Goal: Task Accomplishment & Management: Manage account settings

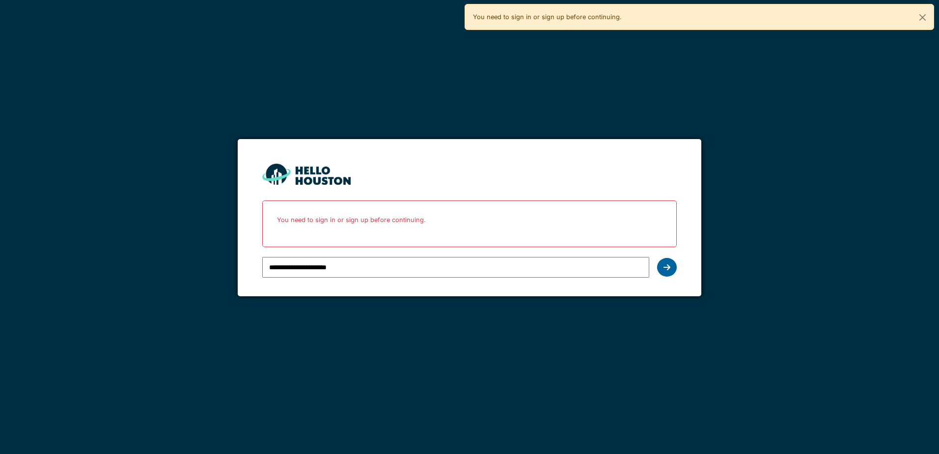
click at [666, 273] on div at bounding box center [667, 267] width 20 height 19
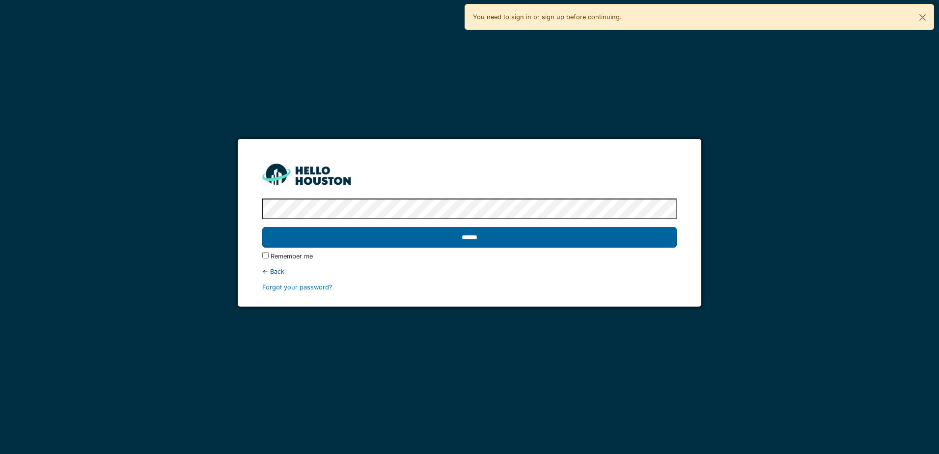
click at [636, 247] on input "******" at bounding box center [469, 237] width 414 height 21
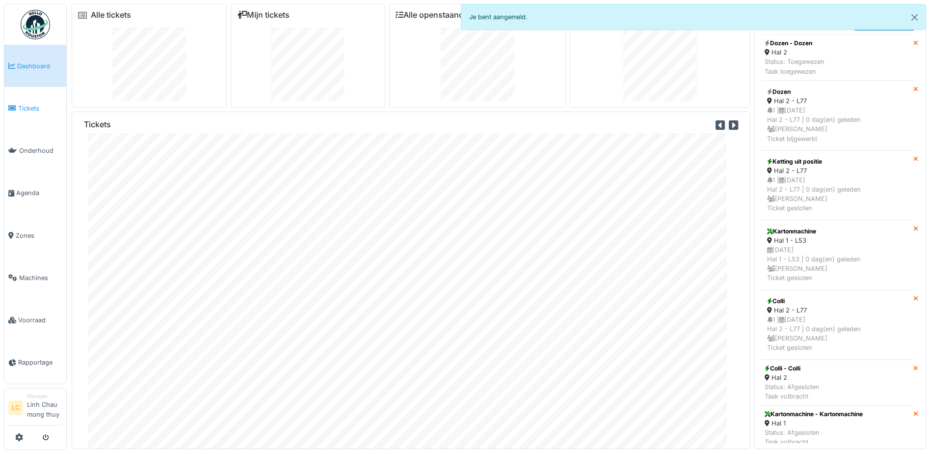
click at [38, 105] on span "Tickets" at bounding box center [40, 108] width 44 height 9
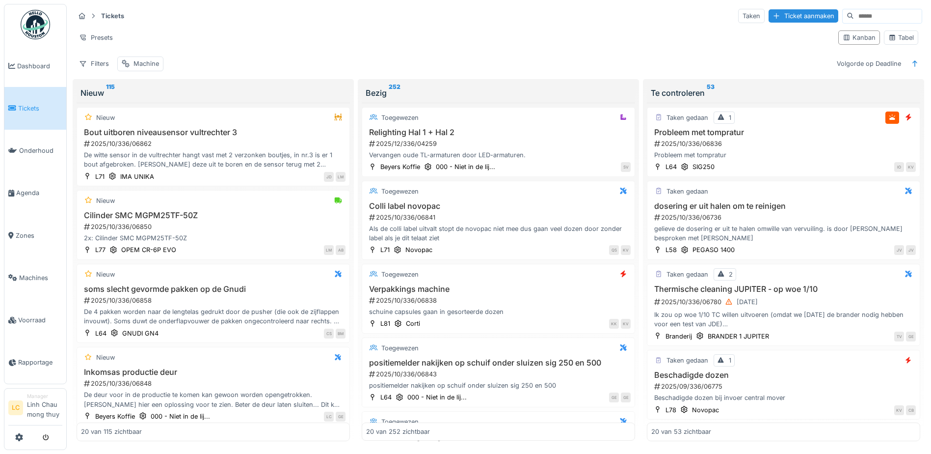
click at [36, 31] on img at bounding box center [35, 24] width 29 height 29
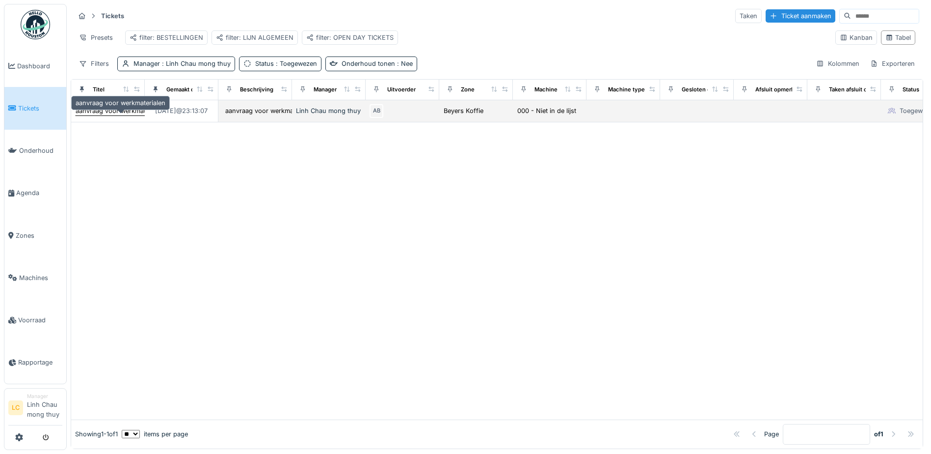
click at [129, 115] on div "aanvraag voor werkmaterialen" at bounding box center [121, 110] width 90 height 9
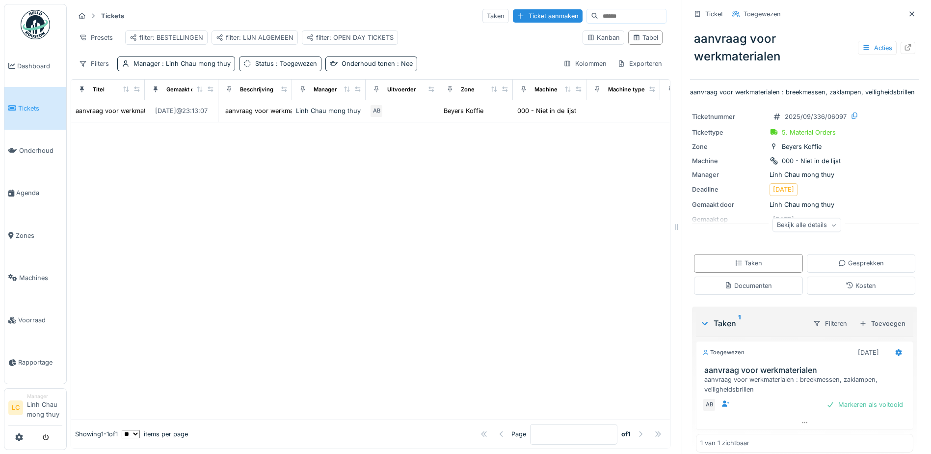
click at [820, 232] on div "Bekijk alle details" at bounding box center [807, 225] width 69 height 14
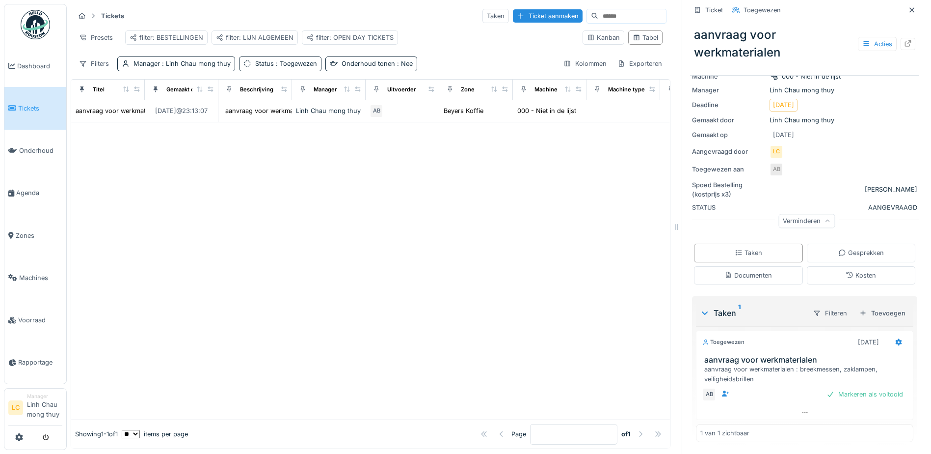
scroll to position [94, 0]
click at [855, 392] on div "Markeren als voltooid" at bounding box center [865, 393] width 84 height 13
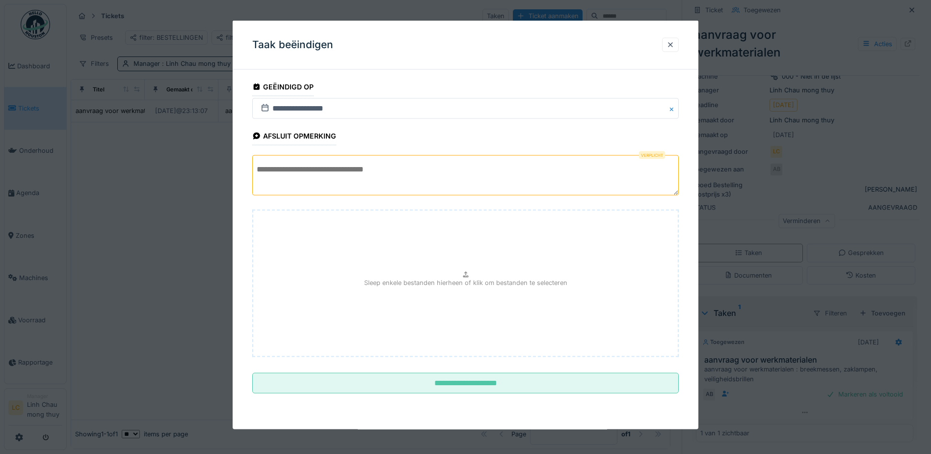
click at [454, 171] on textarea at bounding box center [465, 175] width 427 height 40
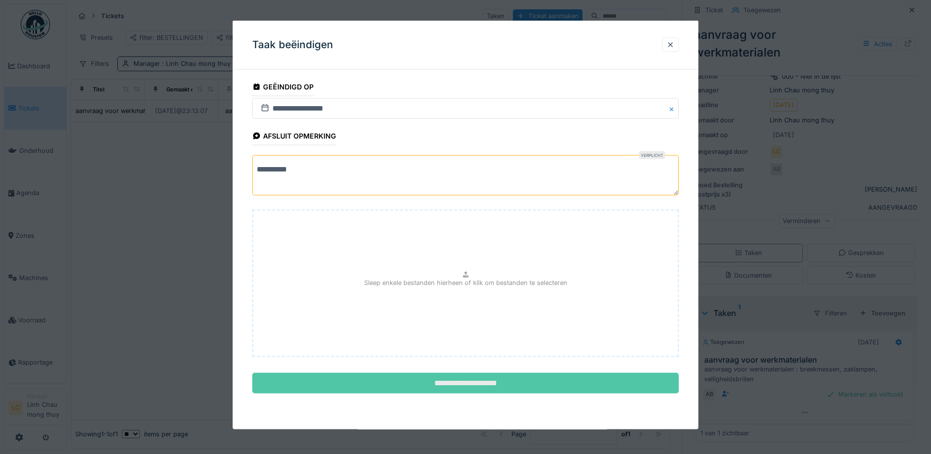
type textarea "**********"
click at [462, 379] on input "**********" at bounding box center [465, 383] width 427 height 21
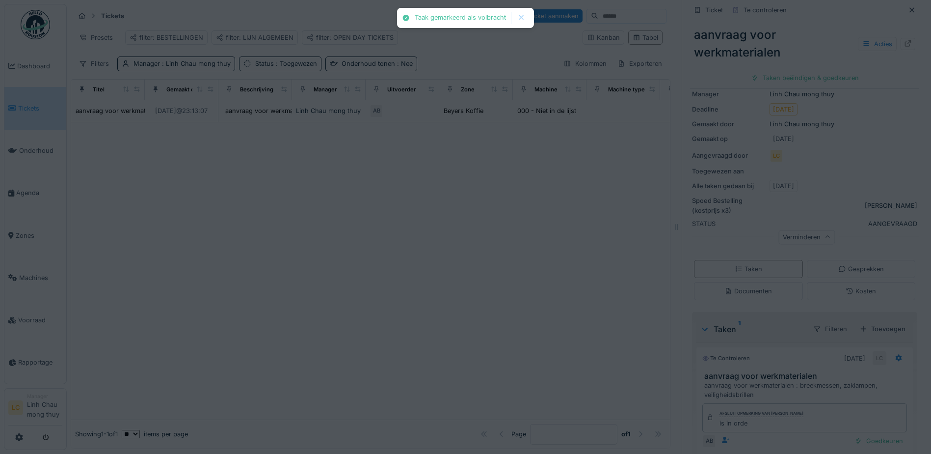
scroll to position [107, 0]
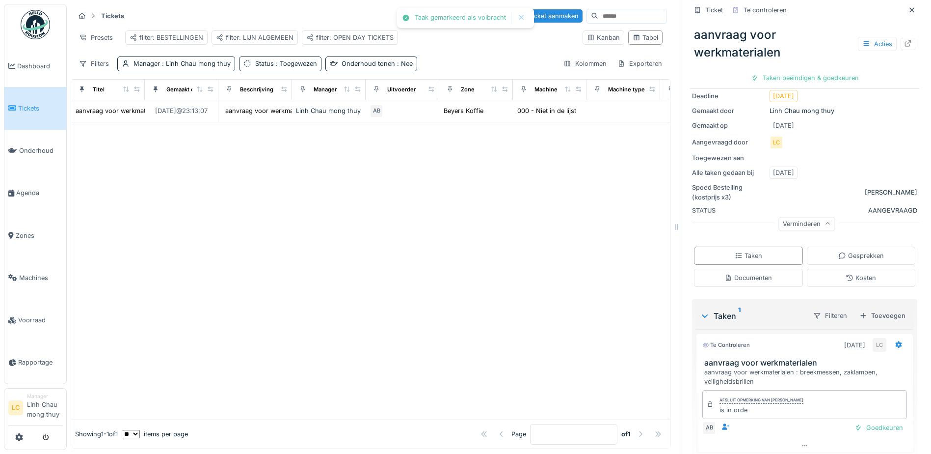
click at [493, 305] on div at bounding box center [370, 270] width 599 height 297
click at [35, 25] on img at bounding box center [35, 24] width 29 height 29
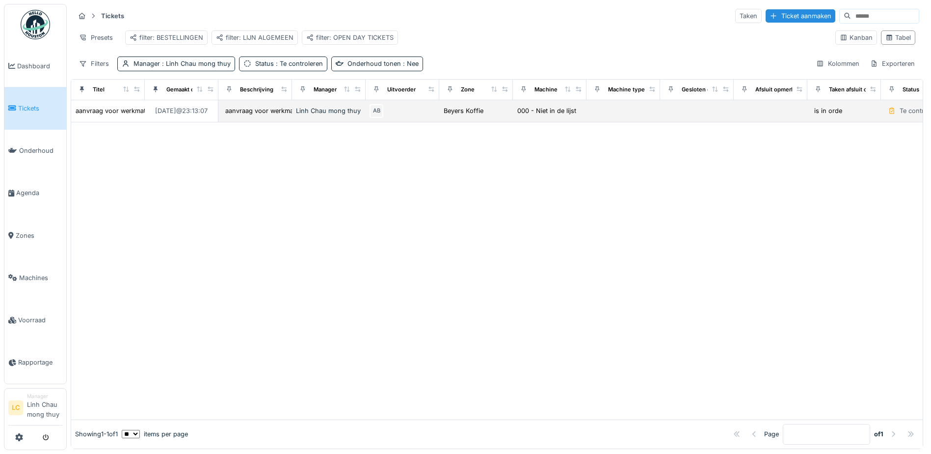
click at [851, 116] on div "is in orde" at bounding box center [845, 110] width 66 height 11
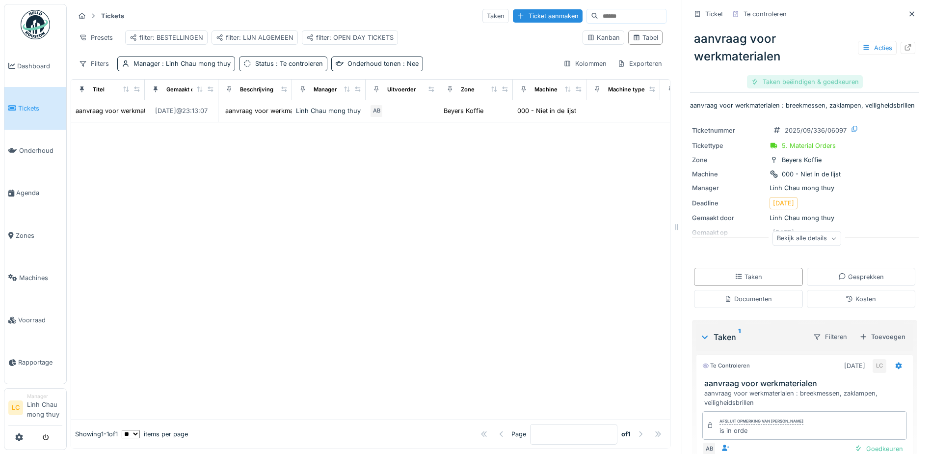
click at [827, 82] on div "Taken beëindigen & goedkeuren" at bounding box center [805, 81] width 116 height 13
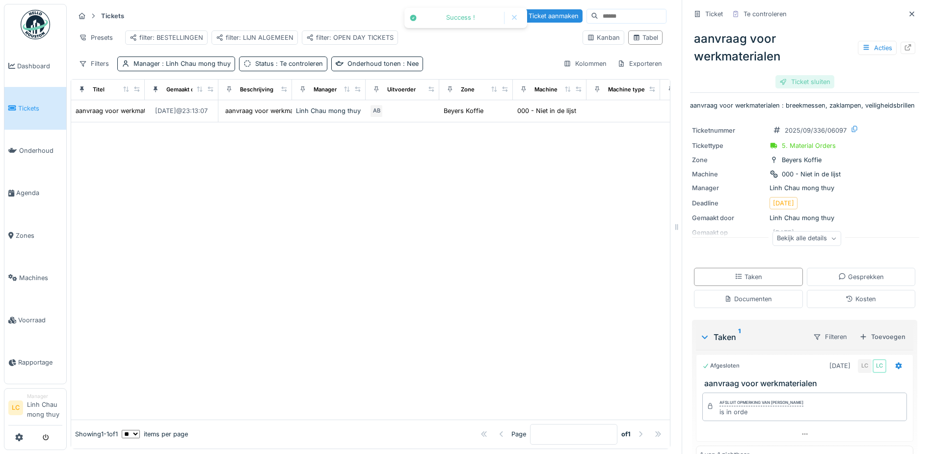
click at [811, 82] on div "Ticket sluiten" at bounding box center [805, 81] width 59 height 13
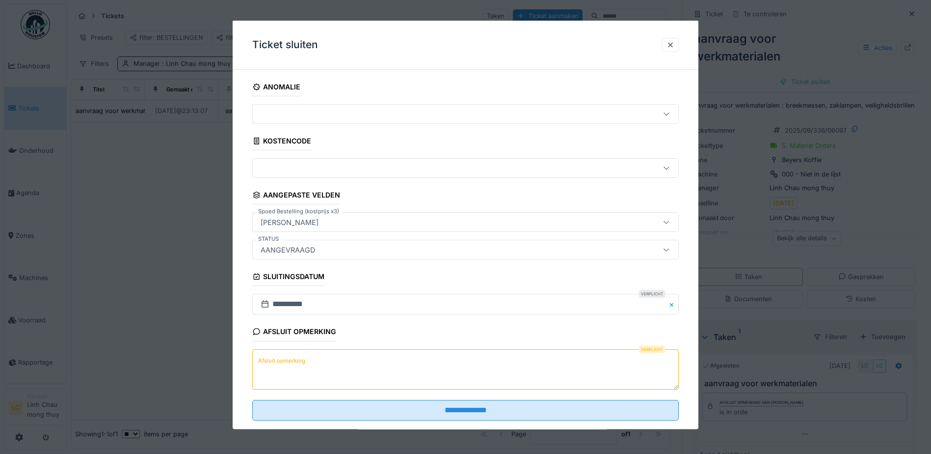
click at [326, 367] on textarea "Afsluit opmerking" at bounding box center [465, 369] width 427 height 40
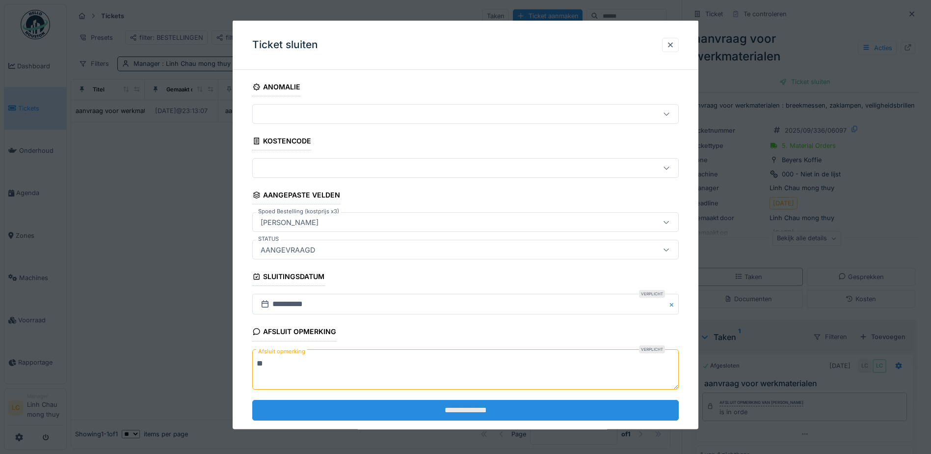
type textarea "**"
click at [461, 408] on input "**********" at bounding box center [465, 409] width 427 height 21
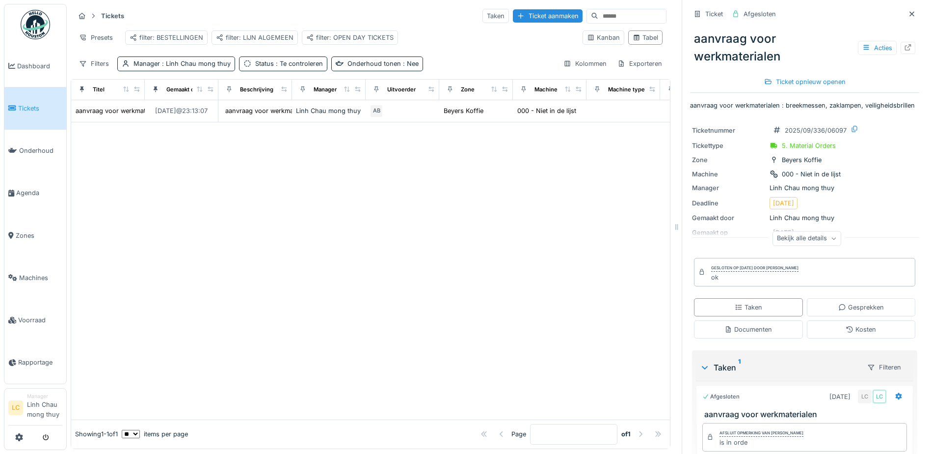
click at [38, 33] on img at bounding box center [35, 24] width 29 height 29
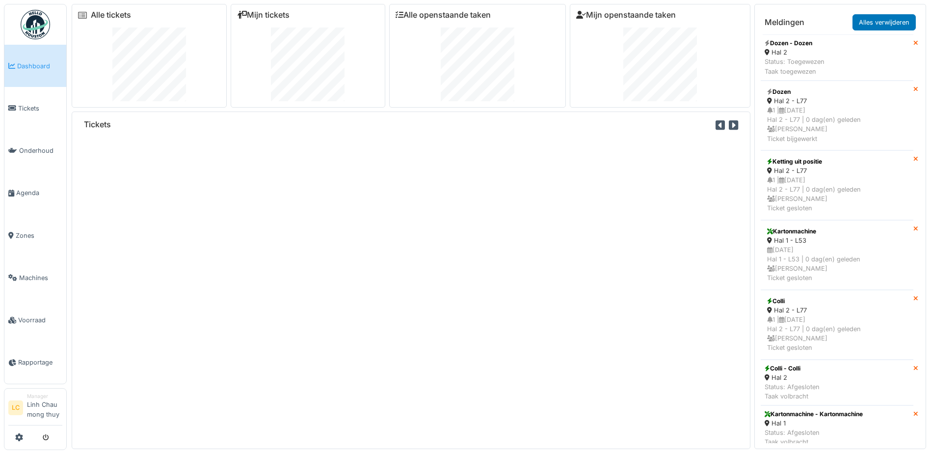
click at [349, 254] on div "Tickets" at bounding box center [411, 279] width 679 height 337
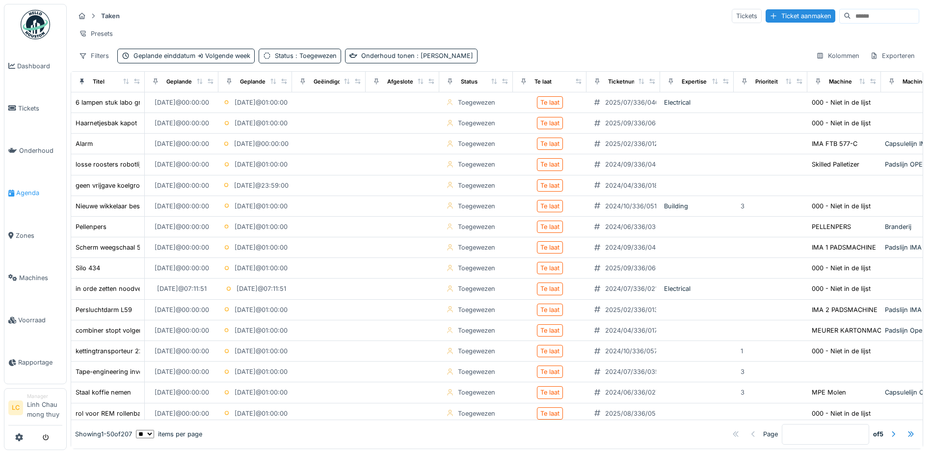
click at [27, 192] on span "Agenda" at bounding box center [39, 192] width 46 height 9
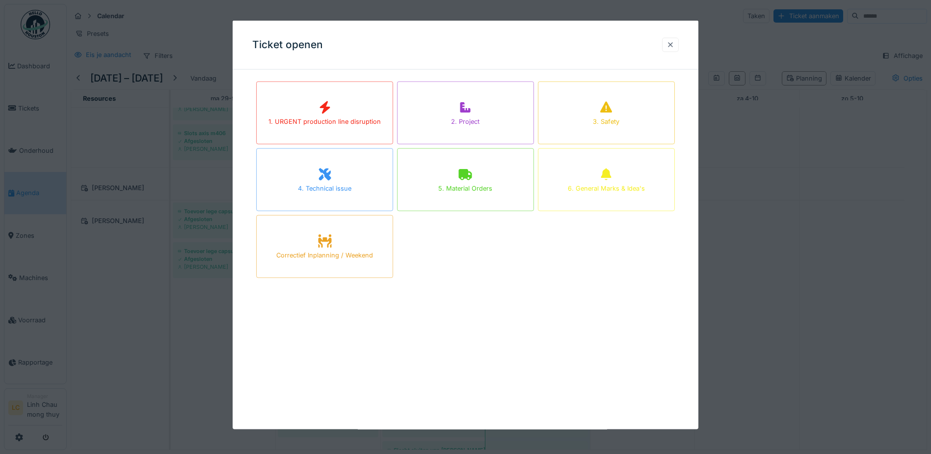
click at [674, 44] on div at bounding box center [671, 44] width 8 height 9
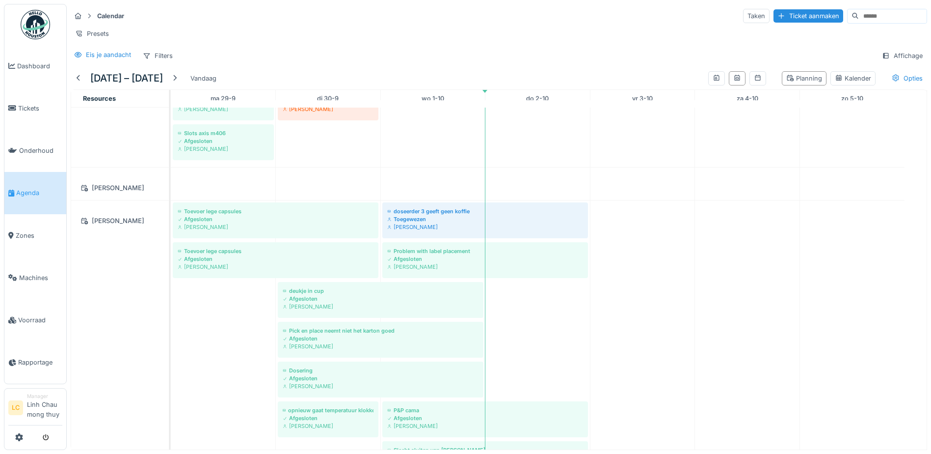
click at [27, 20] on img at bounding box center [35, 24] width 29 height 29
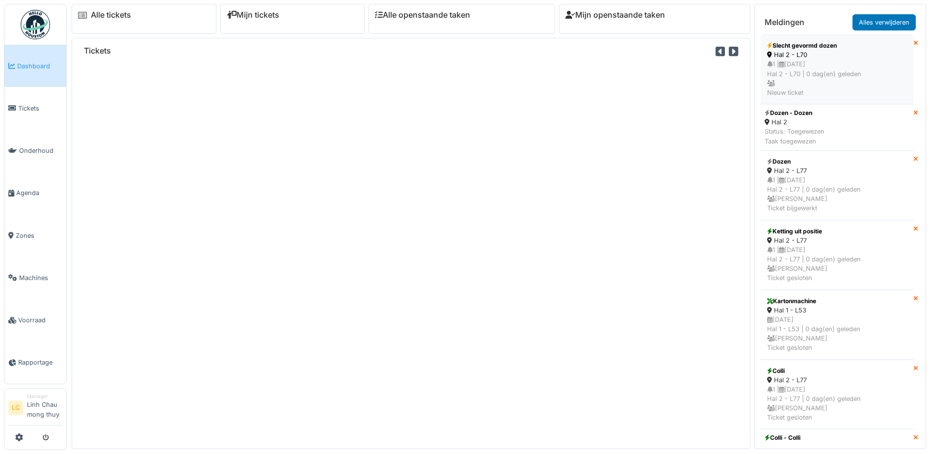
click at [795, 64] on div "1 | 02/10/2025 Hal 2 - L70 | 0 dag(en) geleden Nieuw ticket" at bounding box center [837, 78] width 140 height 38
click at [793, 78] on div "1 | 02/10/2025 Hal 2 - L70 | 0 dag(en) geleden Nieuw ticket" at bounding box center [837, 78] width 140 height 38
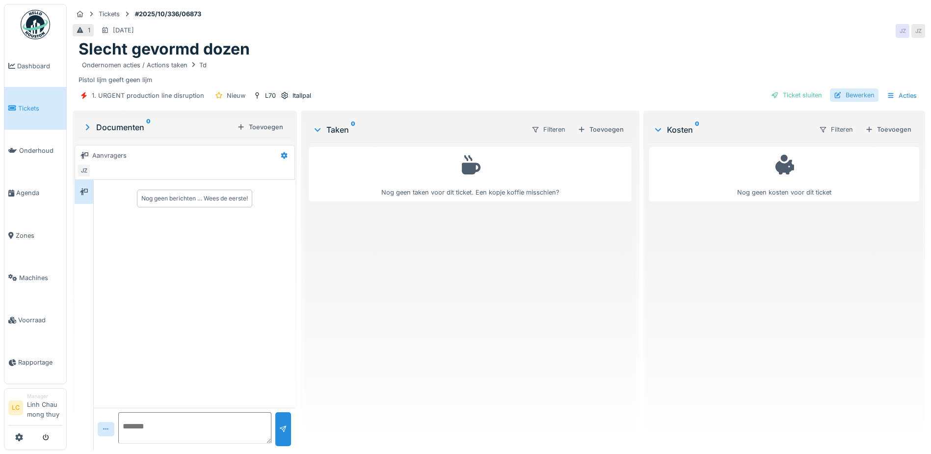
click at [851, 98] on div "Bewerken" at bounding box center [854, 94] width 49 height 13
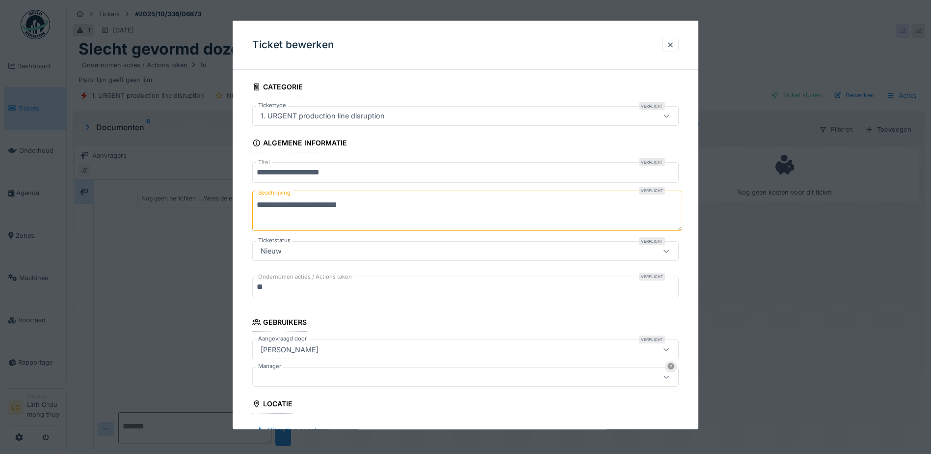
click at [339, 381] on div at bounding box center [441, 376] width 368 height 11
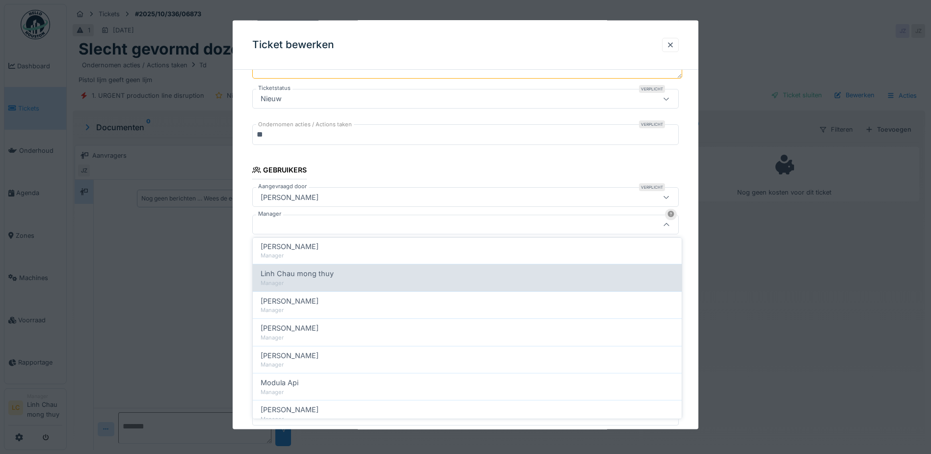
scroll to position [393, 0]
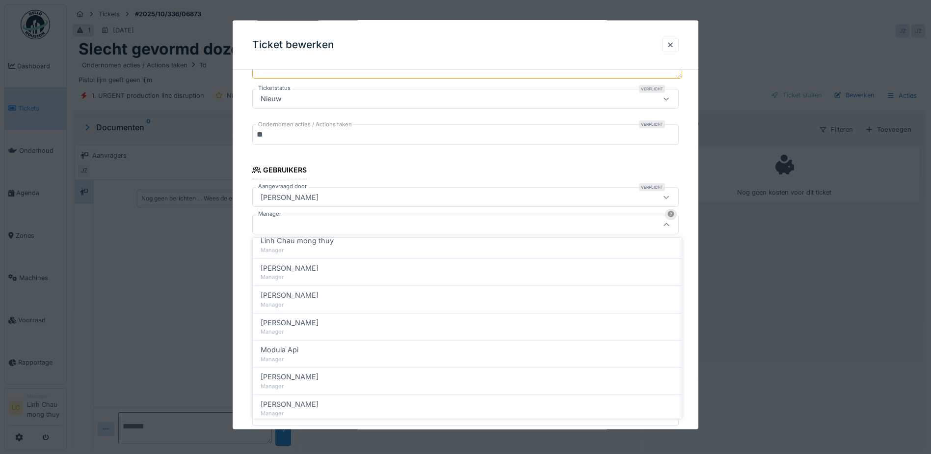
click at [321, 226] on div at bounding box center [441, 224] width 368 height 11
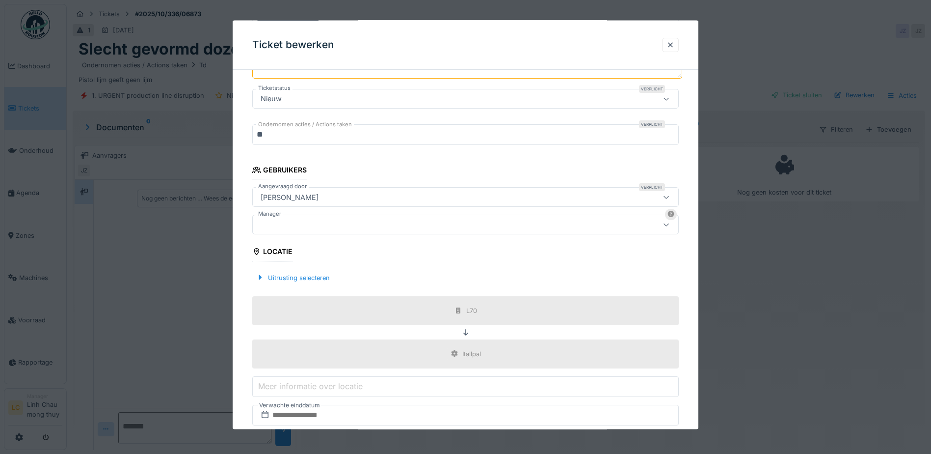
click at [323, 225] on div at bounding box center [441, 224] width 368 height 11
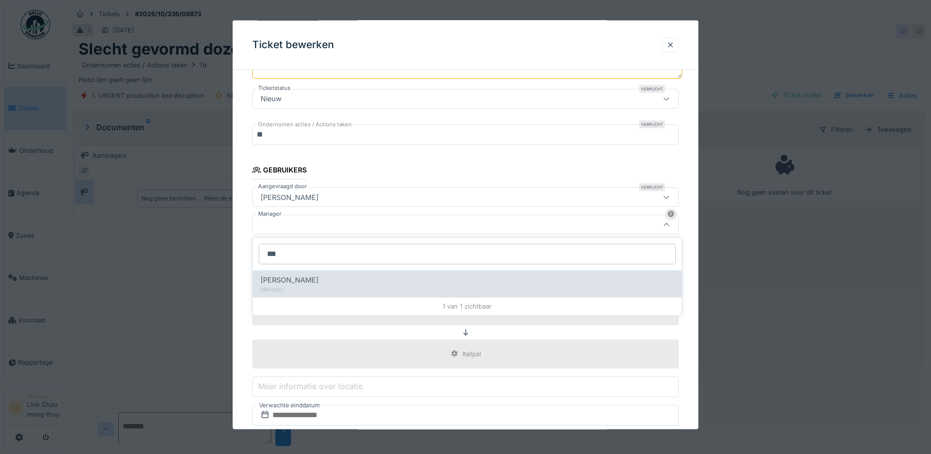
type input "***"
click at [310, 283] on span "[PERSON_NAME]" at bounding box center [290, 279] width 58 height 11
type input "****"
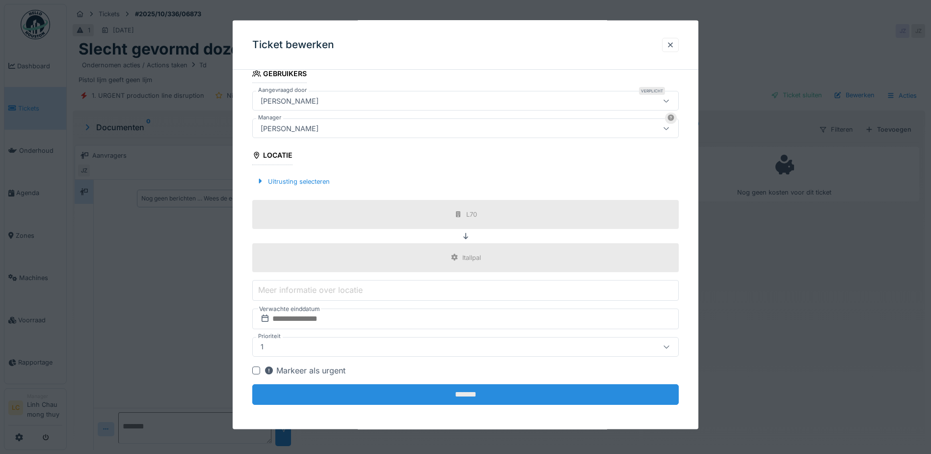
scroll to position [251, 0]
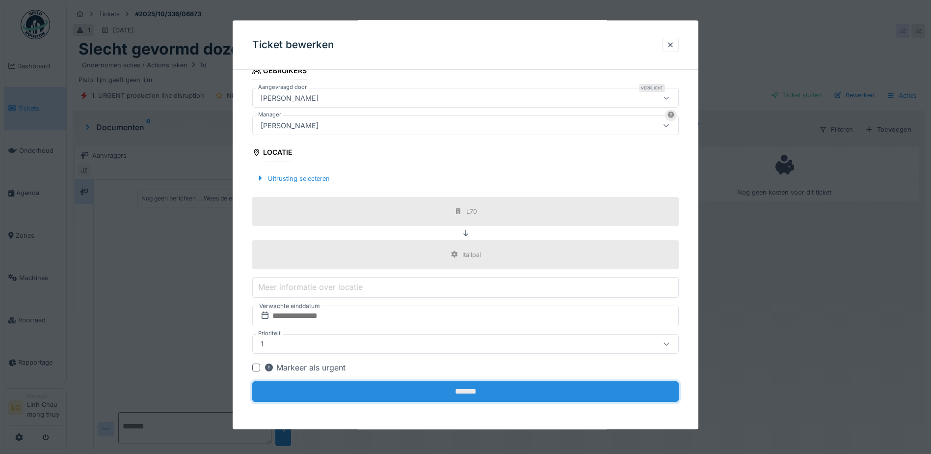
click at [423, 387] on input "*******" at bounding box center [465, 391] width 427 height 21
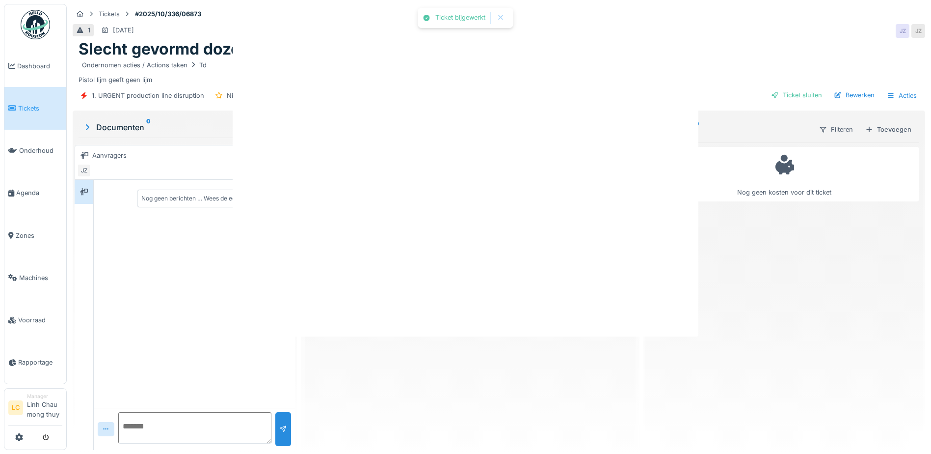
scroll to position [0, 0]
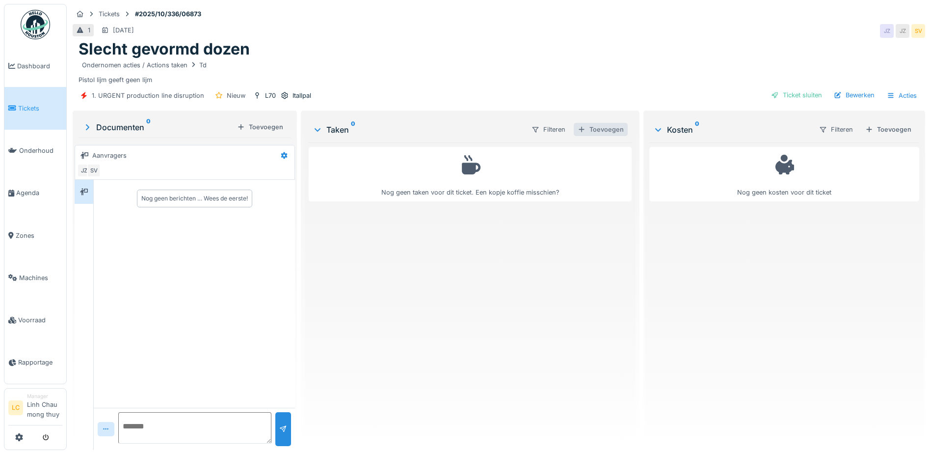
click at [610, 131] on div "Toevoegen" at bounding box center [601, 129] width 54 height 13
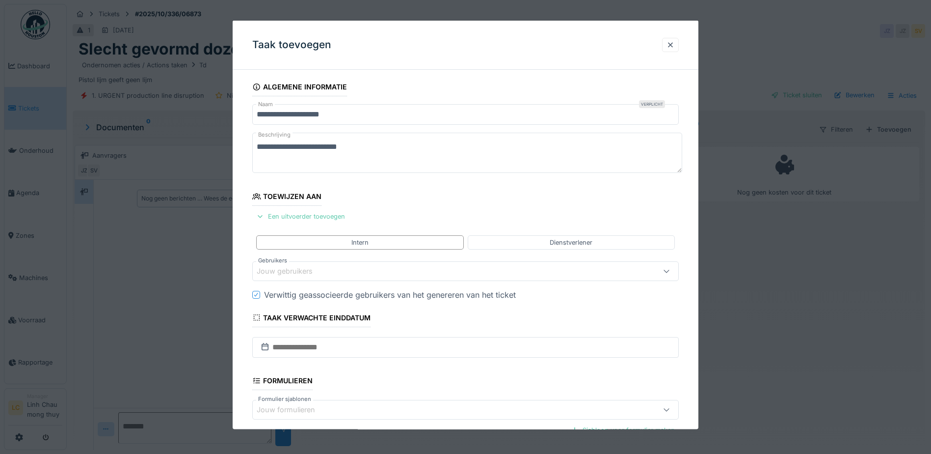
click at [317, 217] on div "Een uitvoerder toevoegen" at bounding box center [300, 216] width 97 height 13
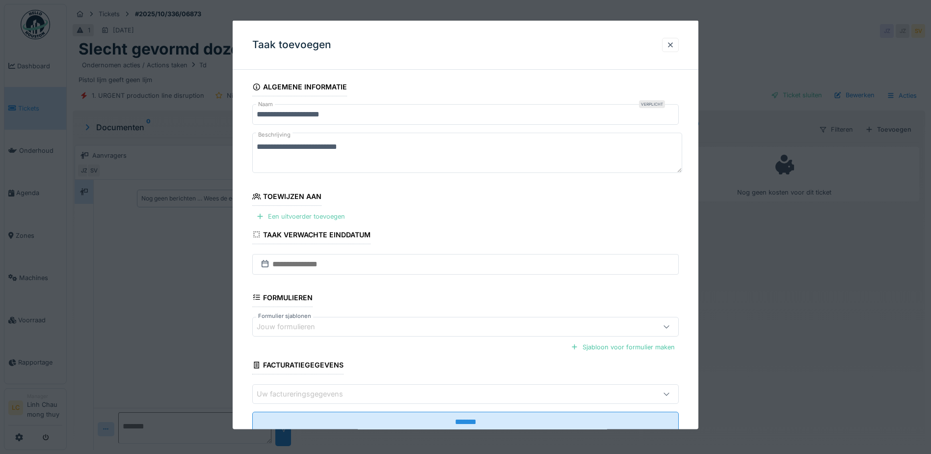
click at [321, 216] on div "Een uitvoerder toevoegen" at bounding box center [300, 216] width 97 height 13
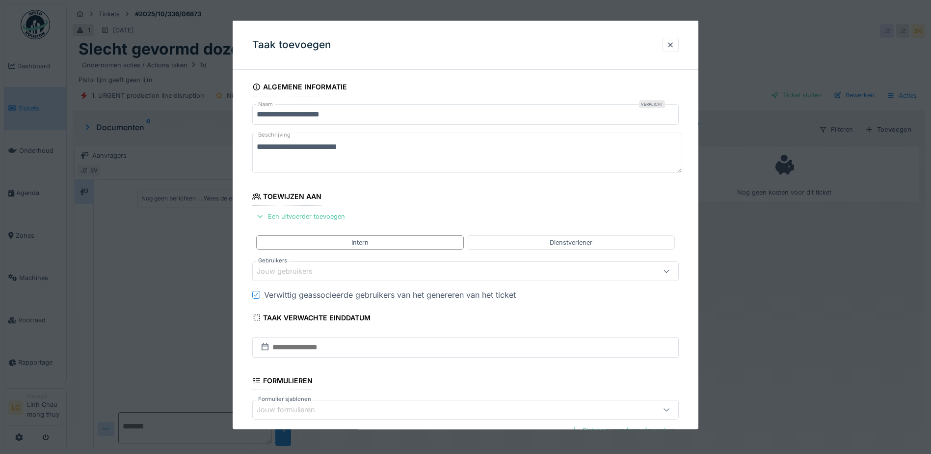
click at [322, 269] on div "Jouw gebruikers" at bounding box center [292, 271] width 70 height 11
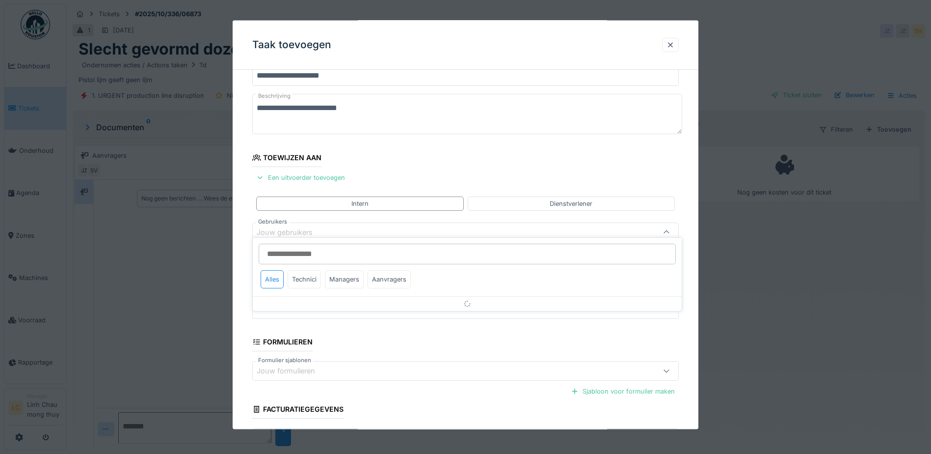
scroll to position [46, 0]
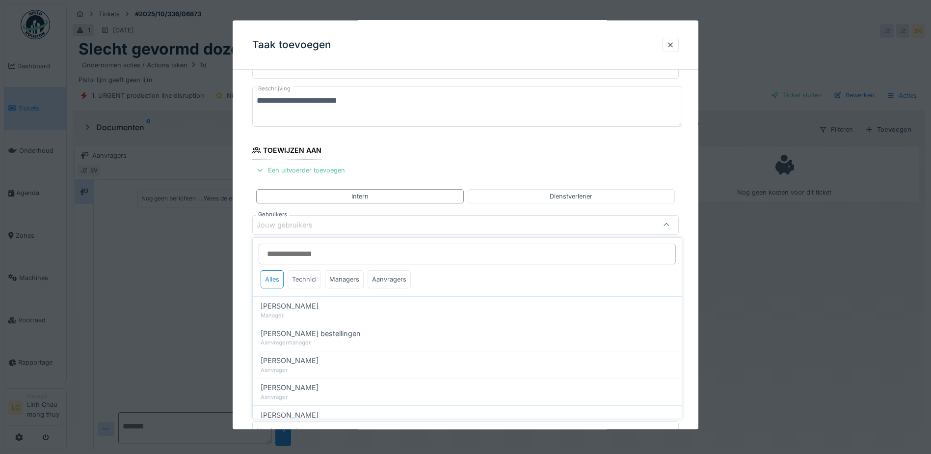
click at [304, 278] on div "Technici" at bounding box center [304, 279] width 33 height 18
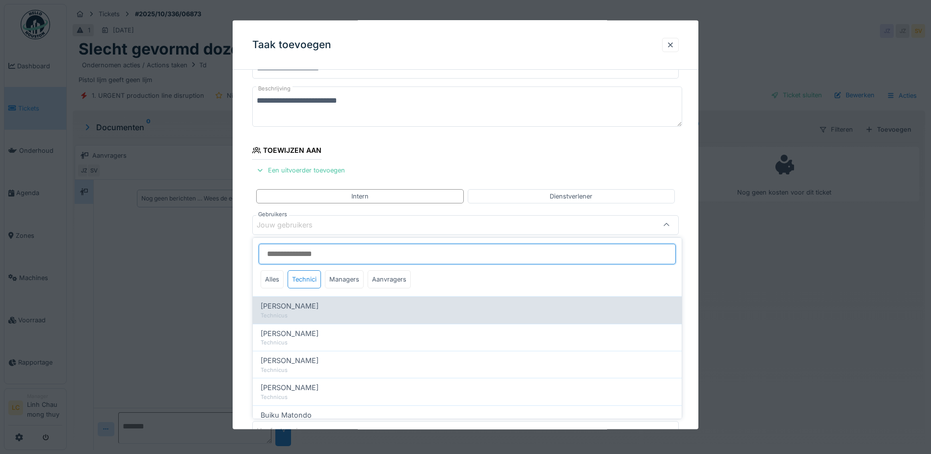
scroll to position [98, 0]
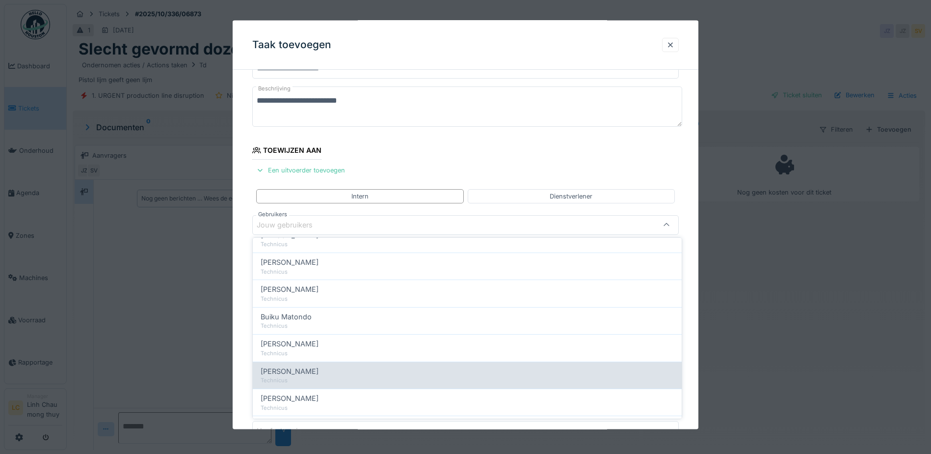
click at [295, 368] on span "Damian Olejnik" at bounding box center [290, 371] width 58 height 11
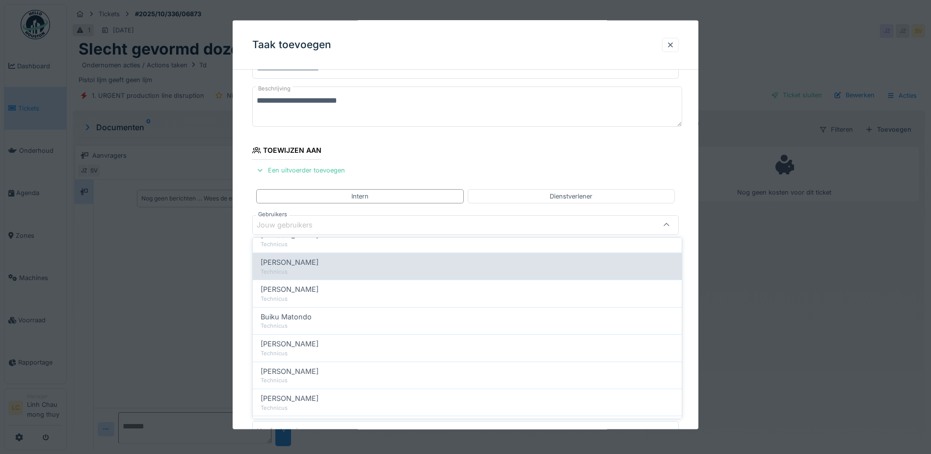
type input "****"
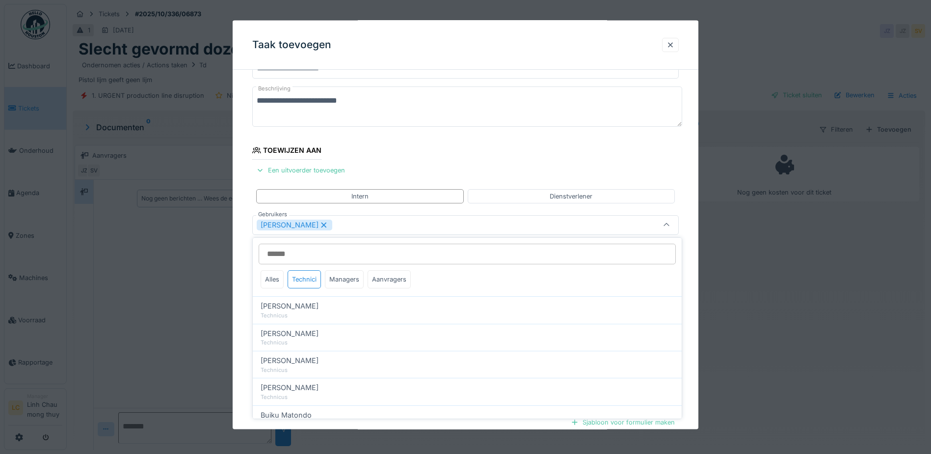
click at [366, 169] on fieldset "**********" at bounding box center [465, 273] width 427 height 484
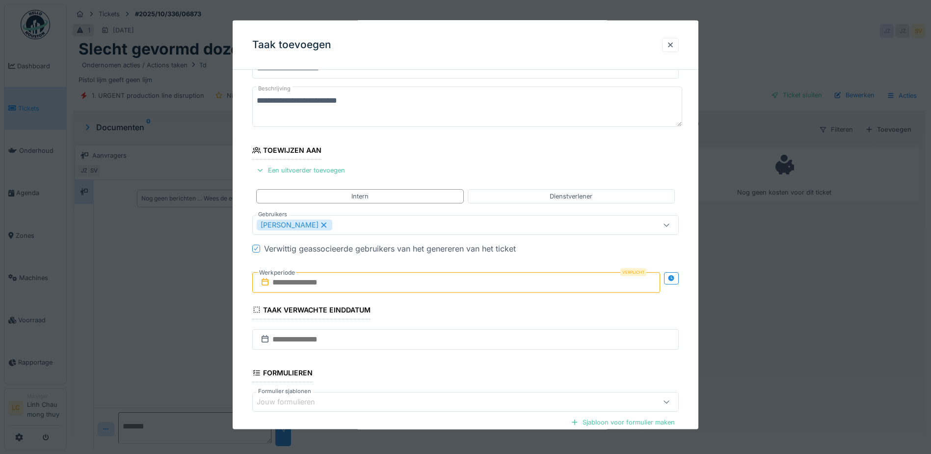
click at [310, 289] on input "text" at bounding box center [456, 282] width 408 height 21
click at [458, 346] on div "2" at bounding box center [458, 346] width 13 height 14
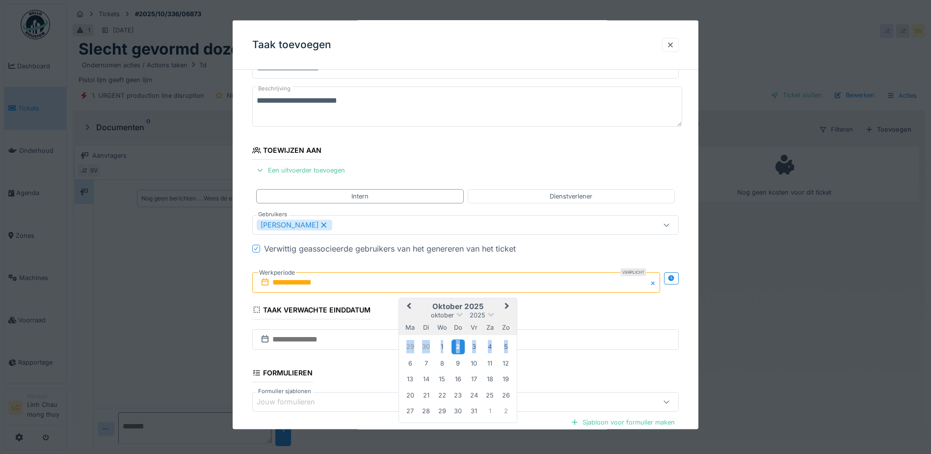
click at [458, 346] on div "2" at bounding box center [458, 346] width 13 height 14
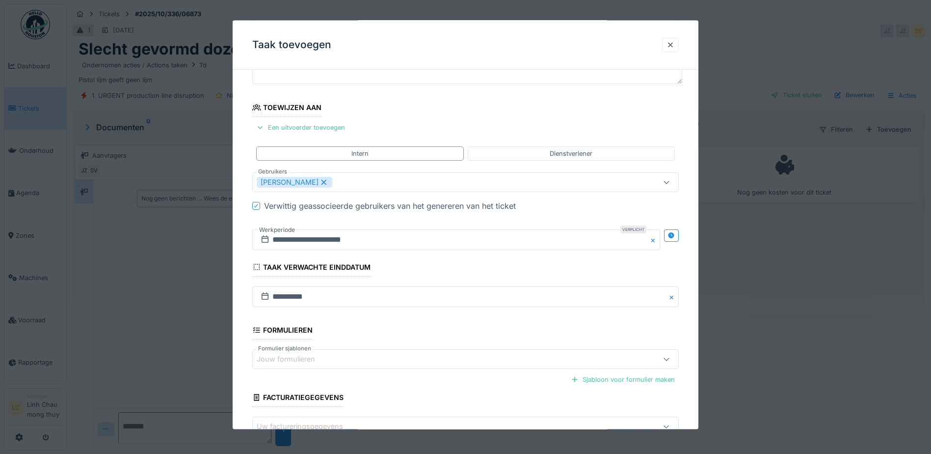
scroll to position [152, 0]
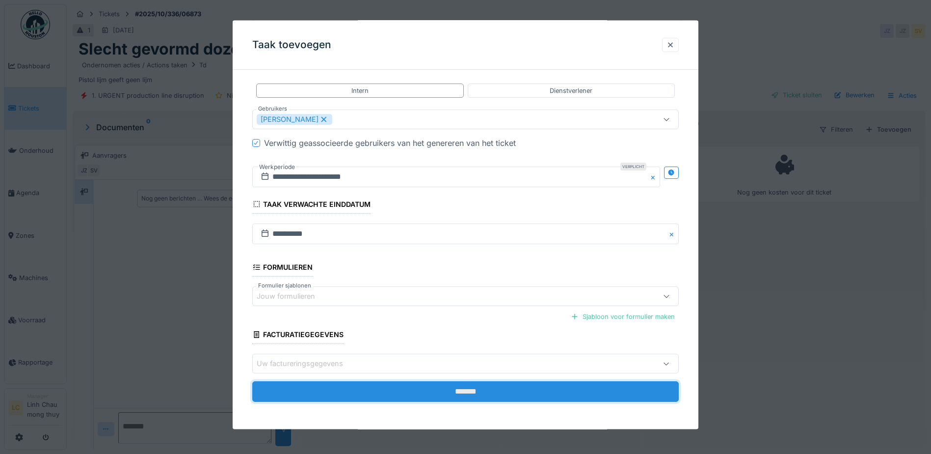
click at [473, 390] on input "*******" at bounding box center [465, 391] width 427 height 21
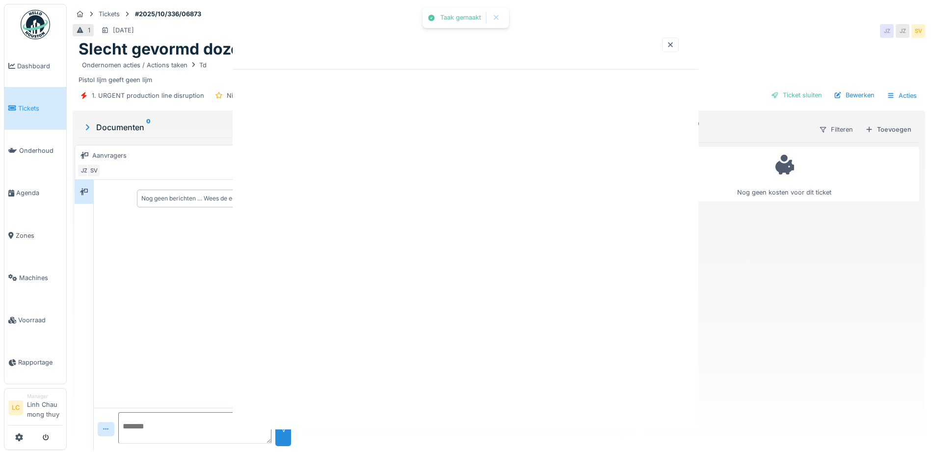
scroll to position [0, 0]
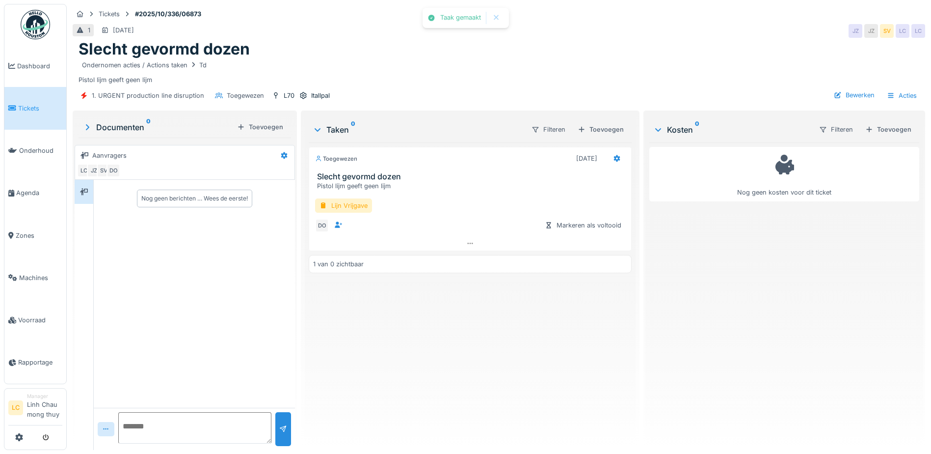
drag, startPoint x: 568, startPoint y: 348, endPoint x: 557, endPoint y: 344, distance: 11.0
click at [566, 350] on div "Toegewezen 2-10-2025 Slecht gevormd dozen Pistol lijm geeft geen lijm Lijn Vrij…" at bounding box center [470, 292] width 323 height 300
click at [40, 34] on img at bounding box center [35, 24] width 29 height 29
